Goal: Task Accomplishment & Management: Complete application form

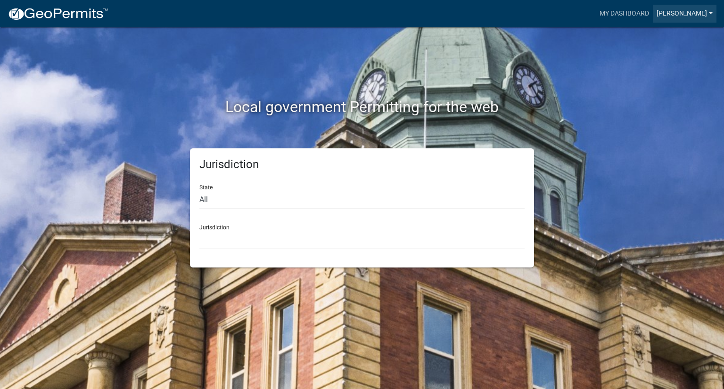
click at [689, 14] on link "[PERSON_NAME]" at bounding box center [685, 14] width 64 height 18
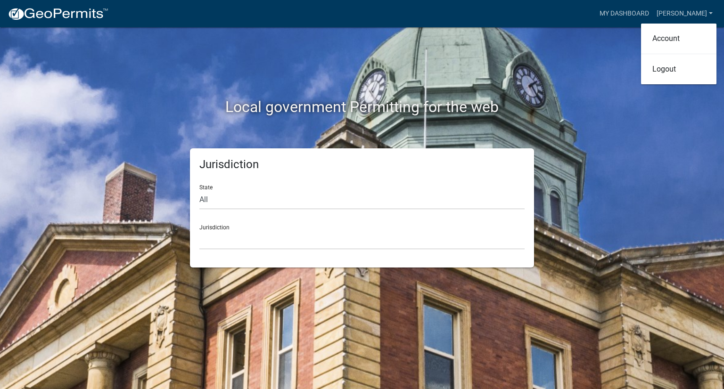
drag, startPoint x: 598, startPoint y: 53, endPoint x: 601, endPoint y: 34, distance: 18.7
click at [598, 51] on div "Local government Permitting for the web" at bounding box center [361, 87] width 537 height 121
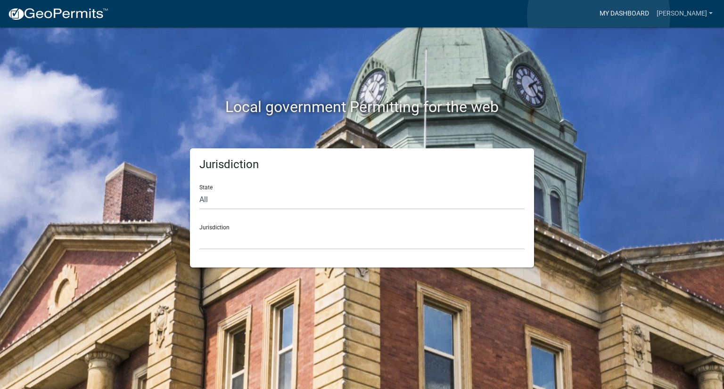
click at [599, 15] on link "My Dashboard" at bounding box center [624, 14] width 57 height 18
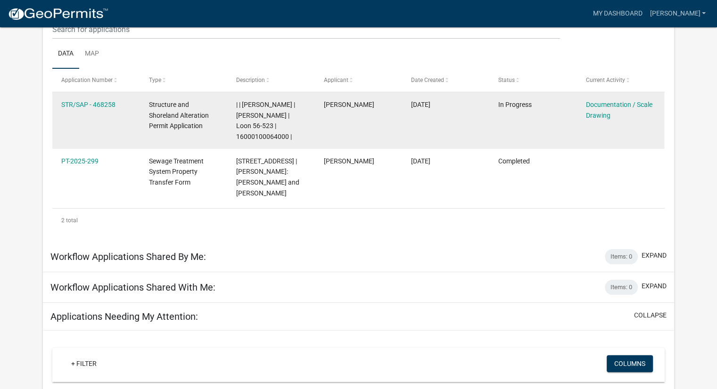
scroll to position [125, 0]
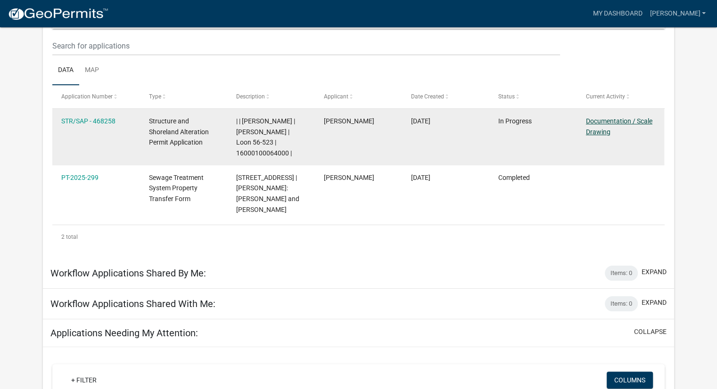
click at [602, 132] on link "Documentation / Scale Drawing" at bounding box center [619, 126] width 66 height 18
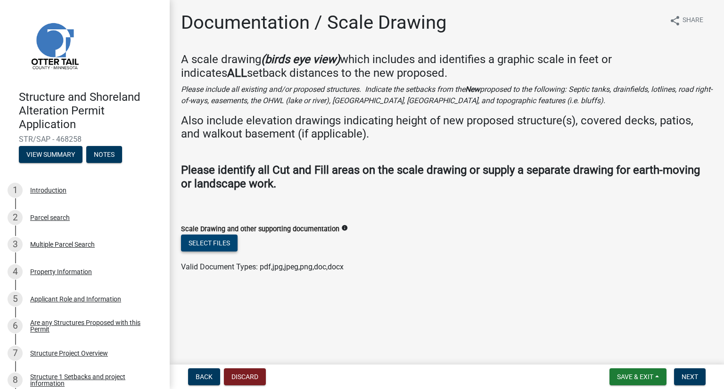
click at [229, 242] on button "Select files" at bounding box center [209, 243] width 57 height 17
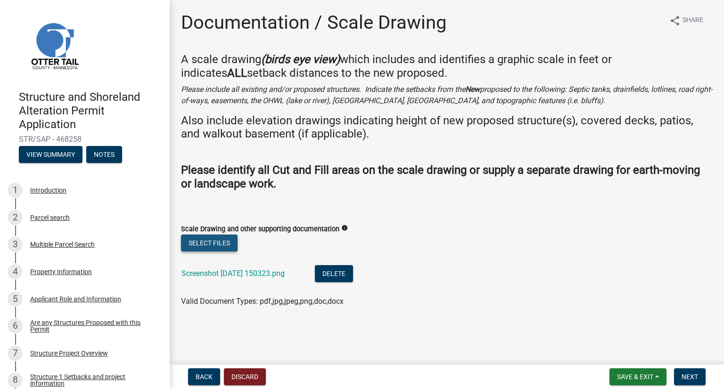
click at [224, 242] on button "Select files" at bounding box center [209, 243] width 57 height 17
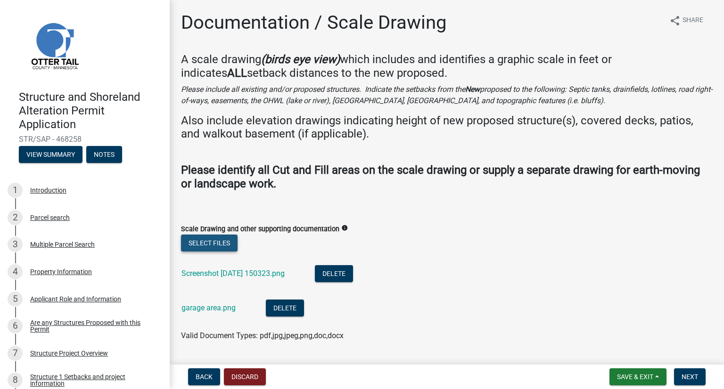
click at [221, 242] on button "Select files" at bounding box center [209, 243] width 57 height 17
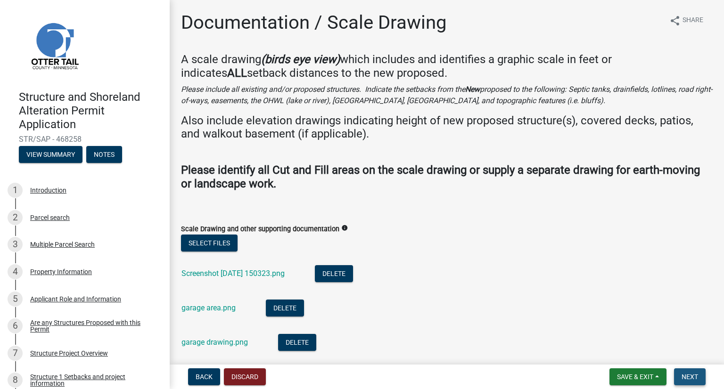
click at [688, 371] on button "Next" at bounding box center [690, 377] width 32 height 17
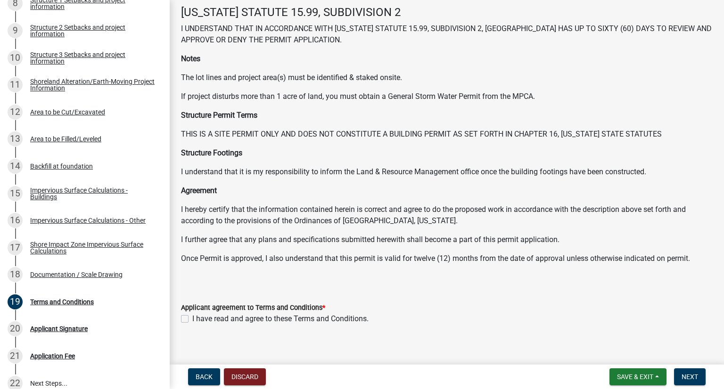
scroll to position [56, 0]
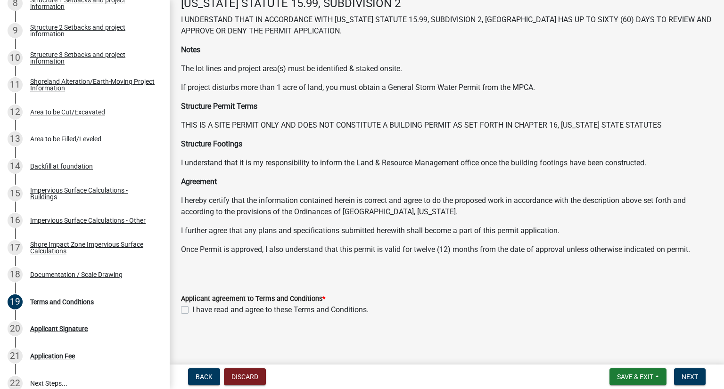
click at [192, 312] on label "I have read and agree to these Terms and Conditions." at bounding box center [280, 309] width 176 height 11
click at [192, 311] on input "I have read and agree to these Terms and Conditions." at bounding box center [195, 307] width 6 height 6
checkbox input "true"
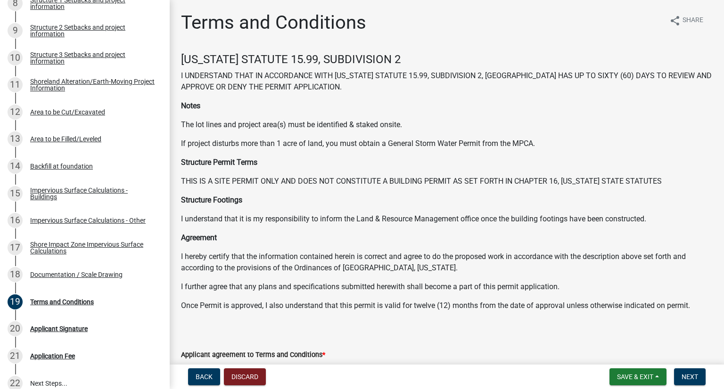
scroll to position [47, 0]
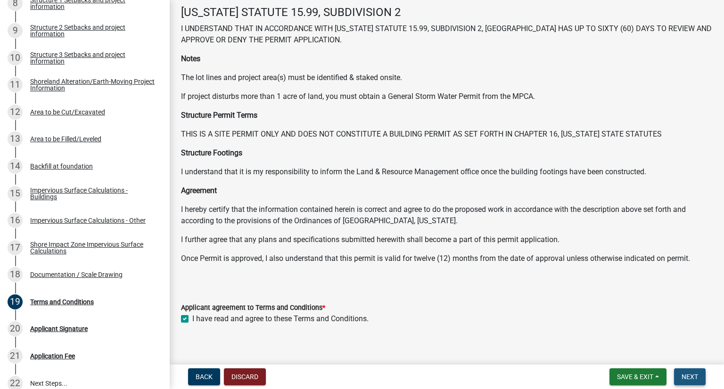
click at [684, 373] on span "Next" at bounding box center [690, 377] width 16 height 8
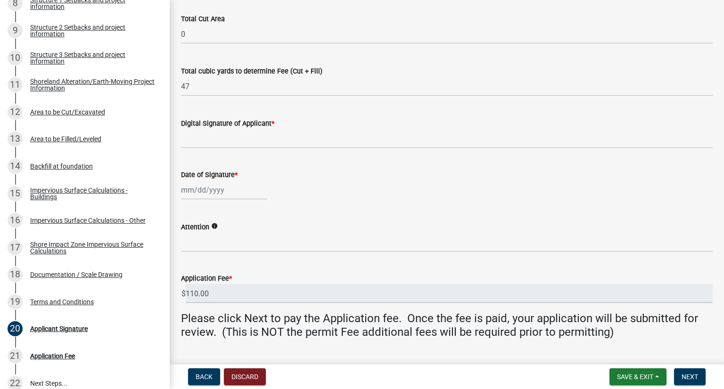
scroll to position [189, 0]
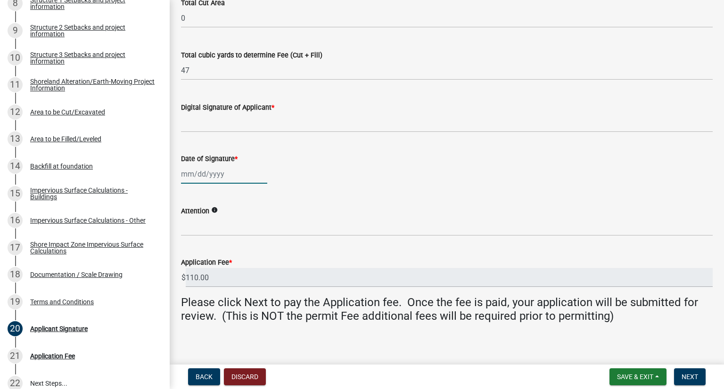
click at [192, 176] on div at bounding box center [224, 174] width 86 height 19
select select "8"
select select "2025"
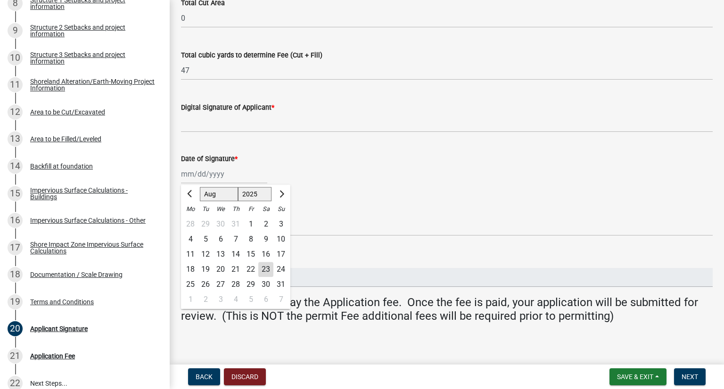
click at [280, 267] on div "24" at bounding box center [280, 269] width 15 height 15
type input "08/24/2025"
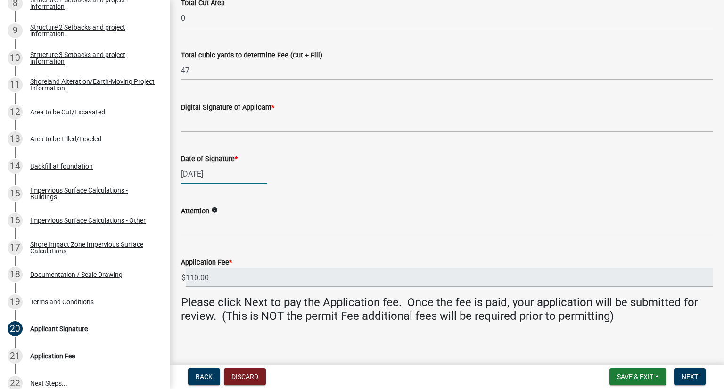
click at [214, 175] on div "08/24/2025" at bounding box center [224, 174] width 86 height 19
select select "8"
select select "2025"
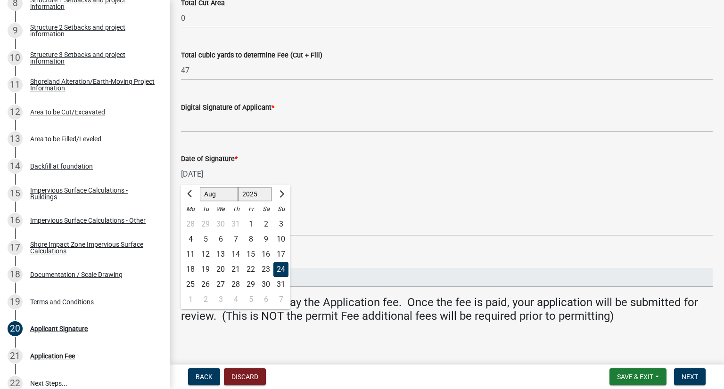
click at [269, 266] on div "23" at bounding box center [265, 269] width 15 height 15
type input "[DATE]"
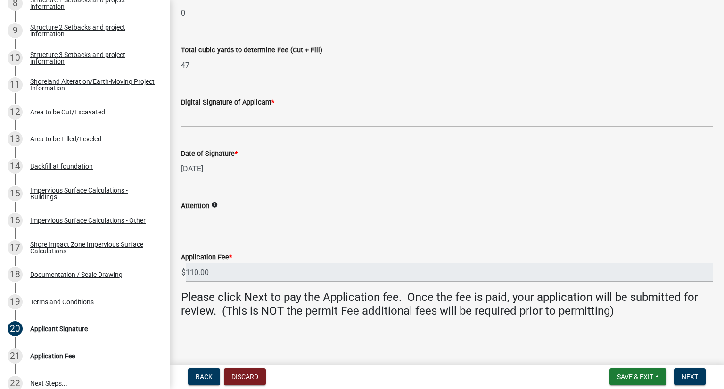
scroll to position [195, 0]
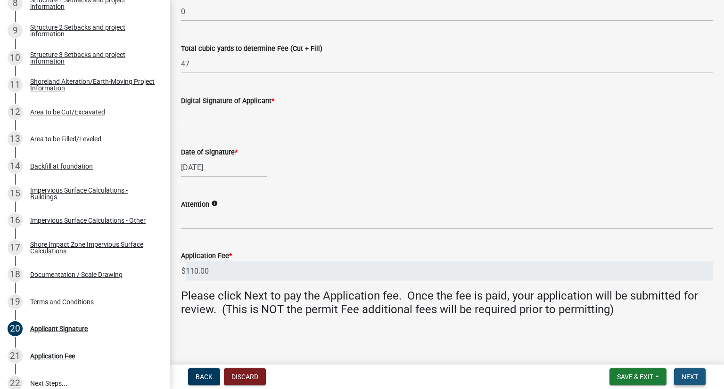
click at [688, 374] on span "Next" at bounding box center [690, 377] width 16 height 8
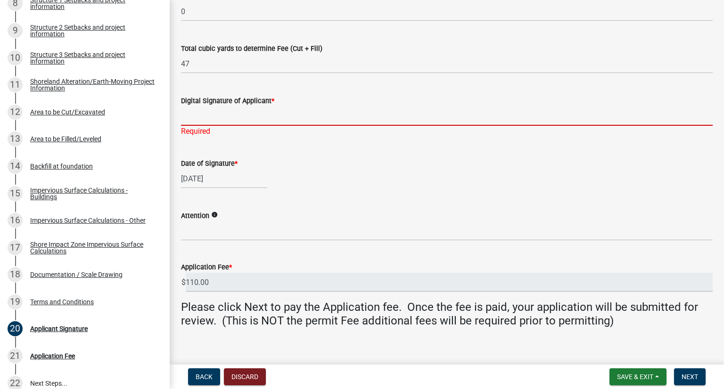
click at [316, 121] on input "Digital Signature of Applicant *" at bounding box center [447, 116] width 532 height 19
click at [189, 113] on input "Digital Signature of Applicant *" at bounding box center [447, 116] width 532 height 19
click at [185, 120] on input "Digital Signature of Applicant *" at bounding box center [447, 116] width 532 height 19
click at [192, 135] on div "Required" at bounding box center [447, 131] width 532 height 11
click at [216, 119] on input "Digital Signature of Applicant *" at bounding box center [447, 116] width 532 height 19
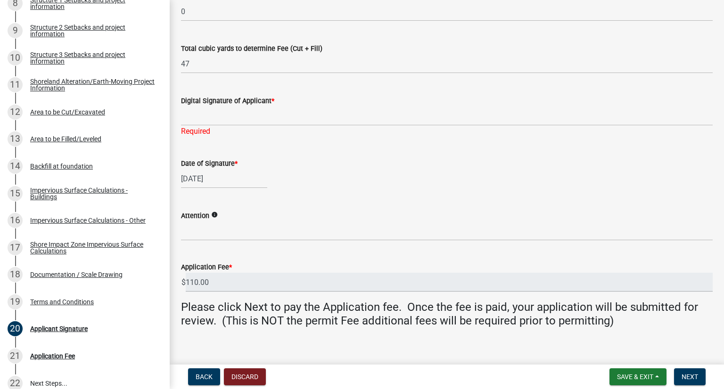
click at [348, 156] on div "Date of Signature * 08/23/2025" at bounding box center [447, 167] width 532 height 44
click at [342, 121] on input "Digital Signature of Applicant *" at bounding box center [447, 116] width 532 height 19
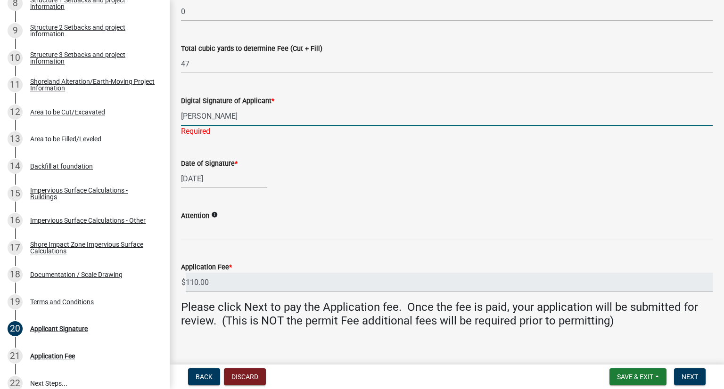
type input "[PERSON_NAME]"
select select "8"
select select "2025"
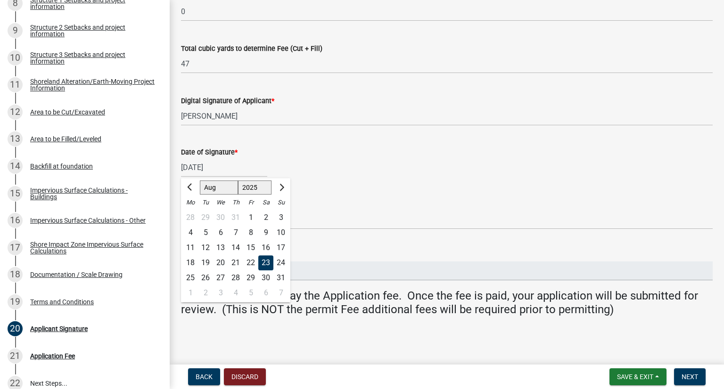
click at [342, 145] on div "Date of Signature * 08/23/2025 Jan Feb Mar Apr May Jun Jul Aug Sep Oct Nov Dec …" at bounding box center [447, 155] width 532 height 44
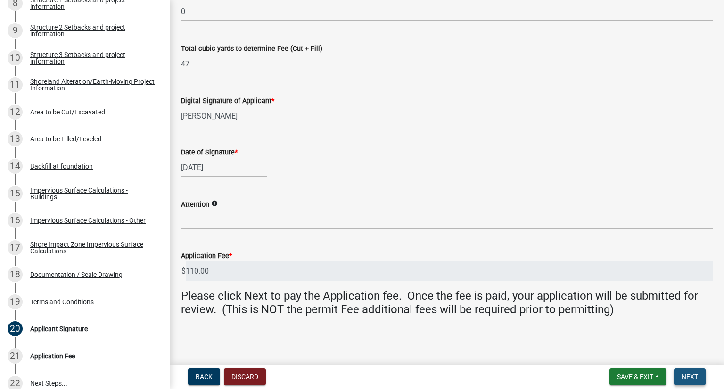
click at [696, 376] on span "Next" at bounding box center [690, 377] width 16 height 8
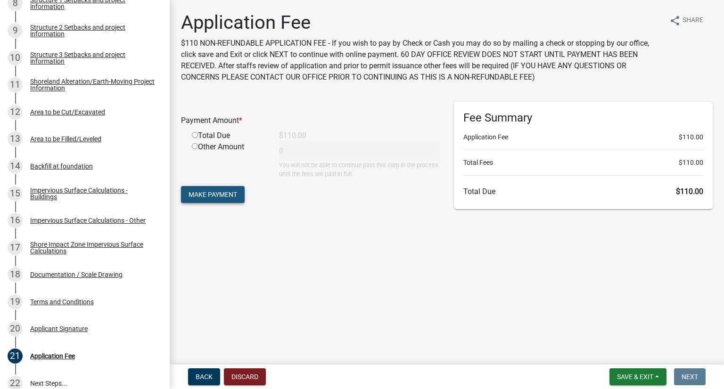
click at [219, 191] on span "Make Payment" at bounding box center [213, 195] width 49 height 8
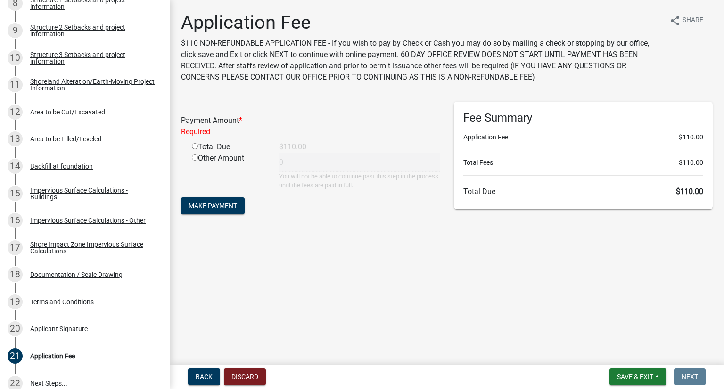
click at [194, 147] on input "radio" at bounding box center [195, 146] width 6 height 6
radio input "true"
type input "110"
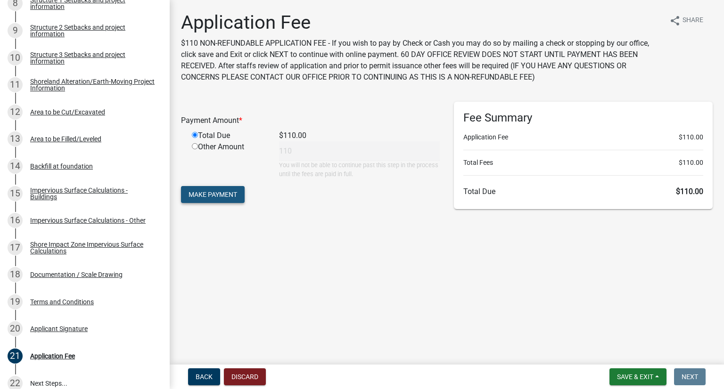
click at [220, 193] on span "Make Payment" at bounding box center [213, 195] width 49 height 8
